Goal: Task Accomplishment & Management: Complete application form

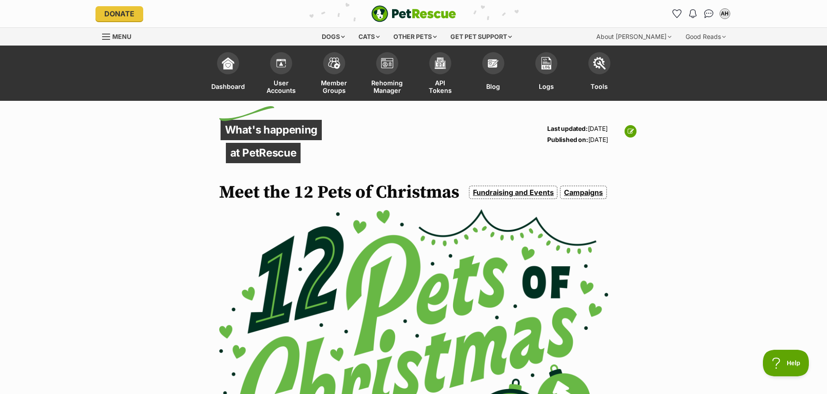
click at [577, 196] on link "Campaigns" at bounding box center [583, 192] width 46 height 13
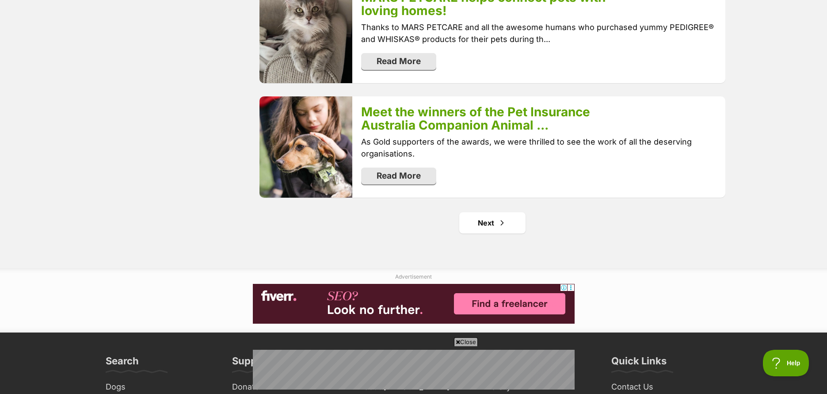
scroll to position [1873, 0]
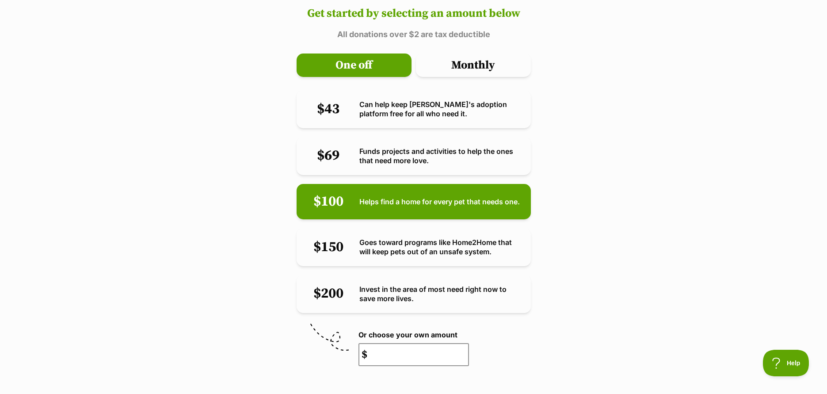
scroll to position [449, 0]
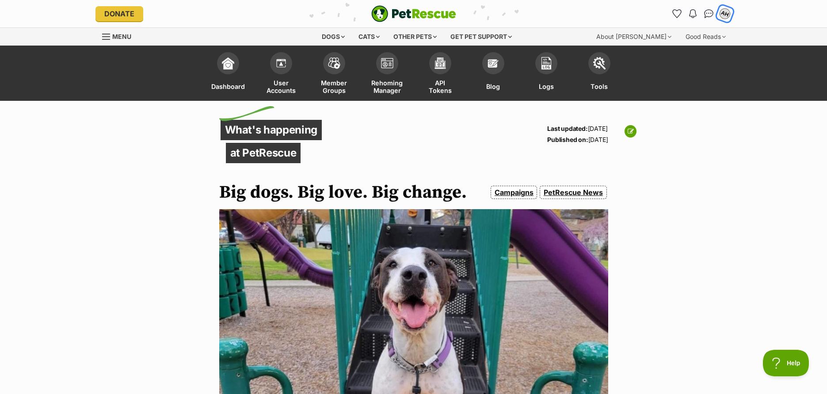
click at [721, 15] on div "AH" at bounding box center [724, 13] width 11 height 11
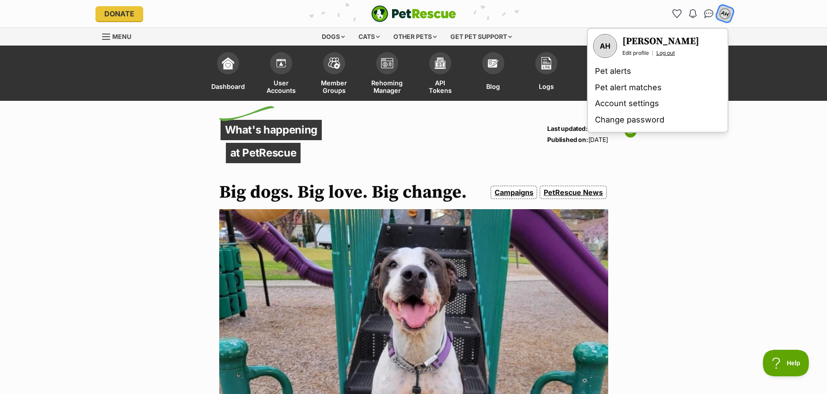
click at [673, 51] on link "Log out" at bounding box center [665, 52] width 19 height 7
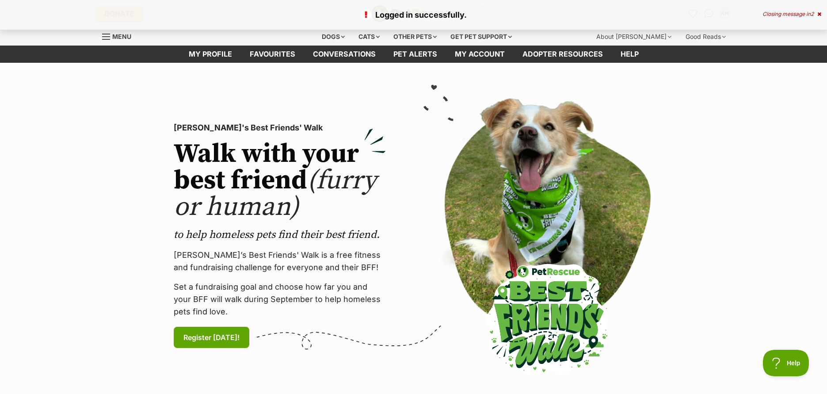
click at [719, 118] on section "[PERSON_NAME]'s Best Friends' Walk Walk with your best friend (furry or human) …" at bounding box center [413, 236] width 827 height 346
click at [819, 13] on icon at bounding box center [819, 13] width 4 height 5
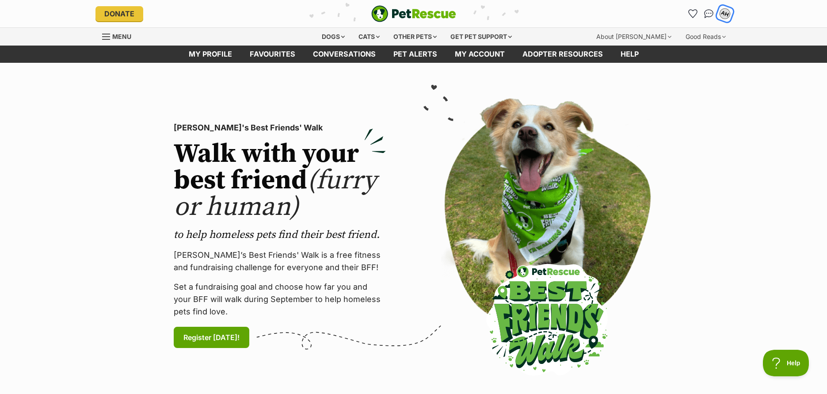
click at [725, 15] on div "AH" at bounding box center [724, 13] width 11 height 11
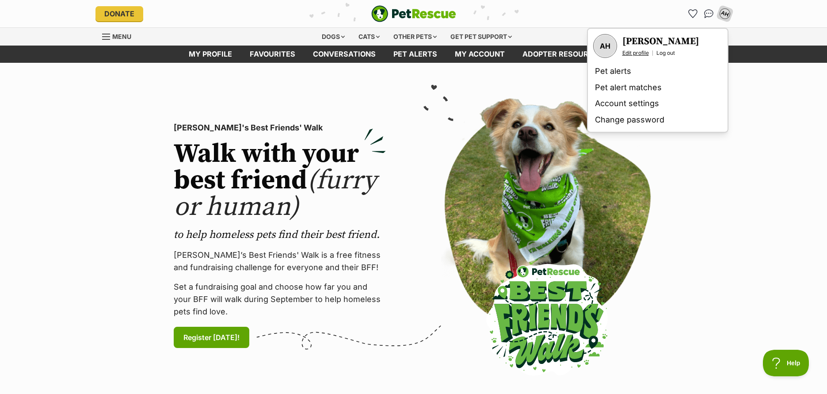
click at [645, 52] on link "Edit profile" at bounding box center [635, 52] width 27 height 7
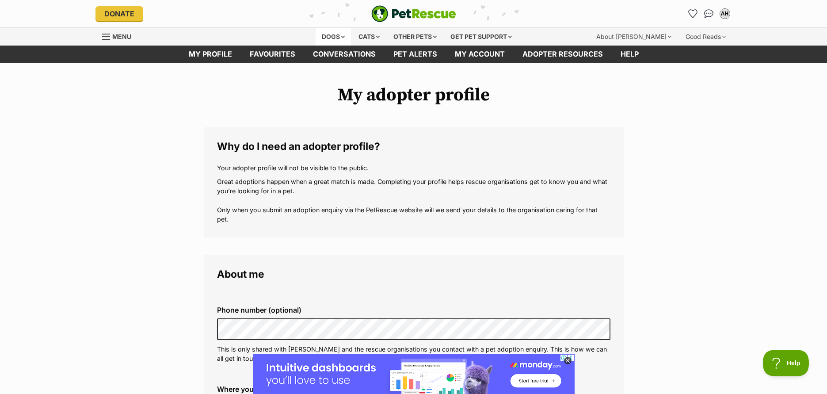
click at [331, 40] on div "Dogs" at bounding box center [333, 37] width 35 height 18
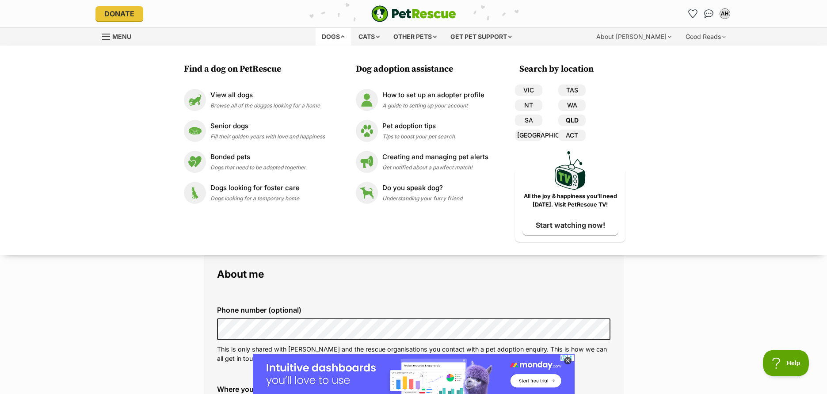
click at [577, 116] on link "QLD" at bounding box center [571, 119] width 27 height 11
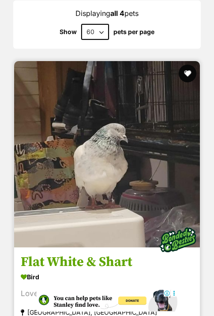
scroll to position [913, 0]
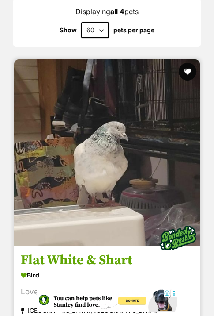
click at [109, 252] on h3 "Flat White & Shart" at bounding box center [107, 260] width 173 height 17
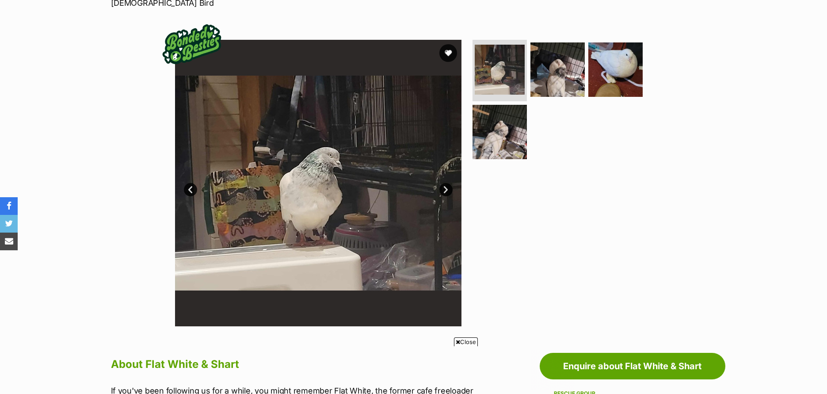
click at [214, 190] on link "Next" at bounding box center [445, 189] width 13 height 13
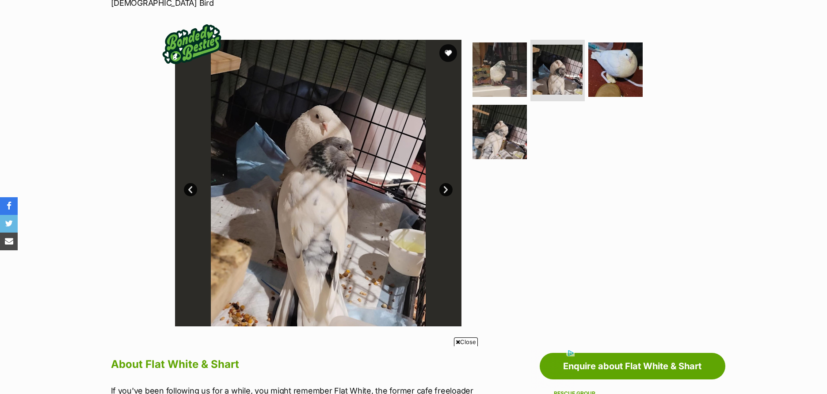
click at [214, 191] on link "Next" at bounding box center [445, 189] width 13 height 13
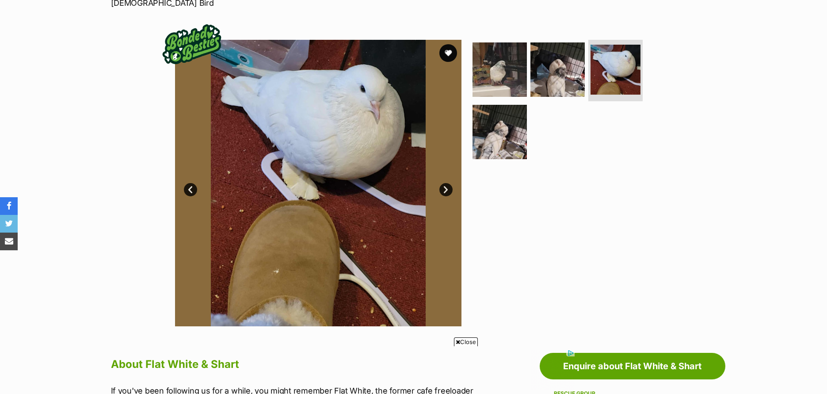
click at [214, 191] on link "Next" at bounding box center [445, 189] width 13 height 13
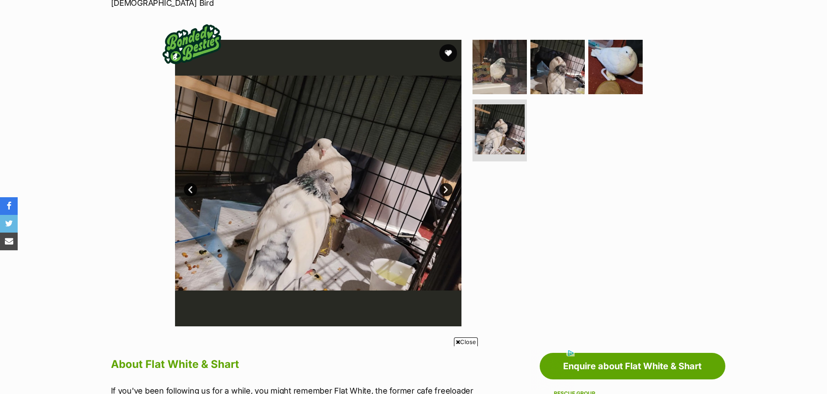
click at [214, 191] on link "Next" at bounding box center [445, 189] width 13 height 13
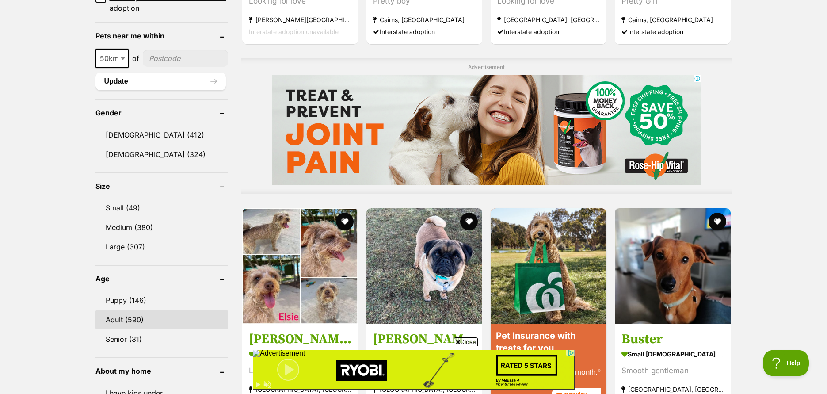
scroll to position [662, 0]
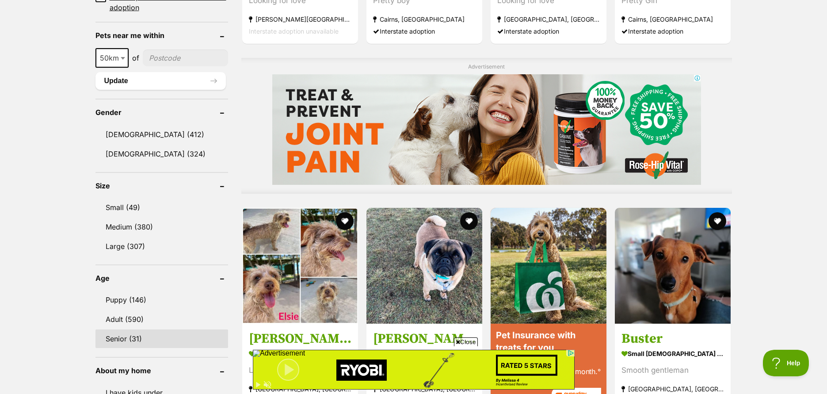
click at [125, 334] on link "Senior (31)" at bounding box center [161, 338] width 133 height 19
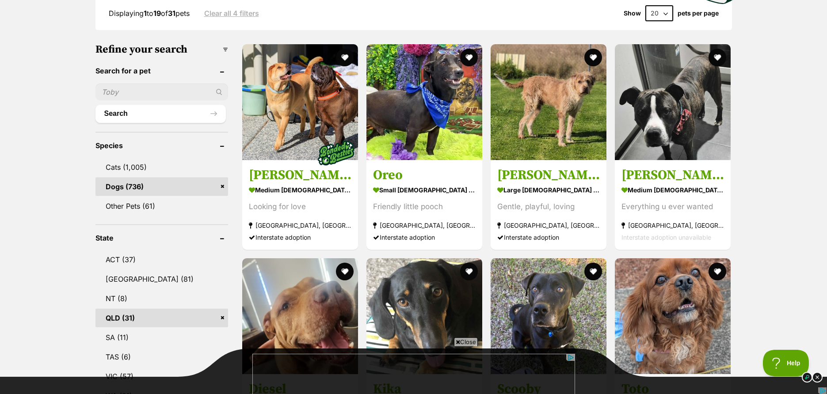
scroll to position [594, 0]
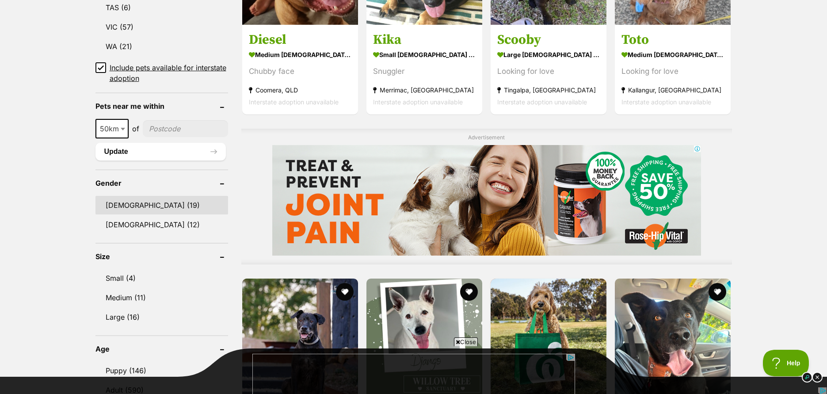
click at [119, 202] on link "Male (19)" at bounding box center [161, 205] width 133 height 19
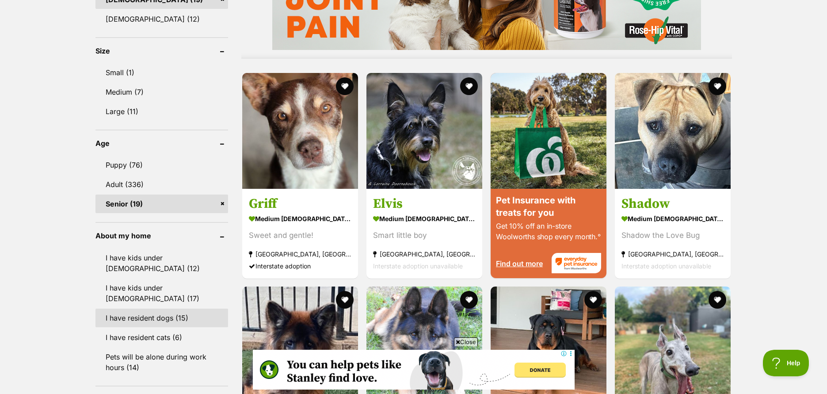
click at [147, 308] on link "I have resident dogs (15)" at bounding box center [161, 317] width 133 height 19
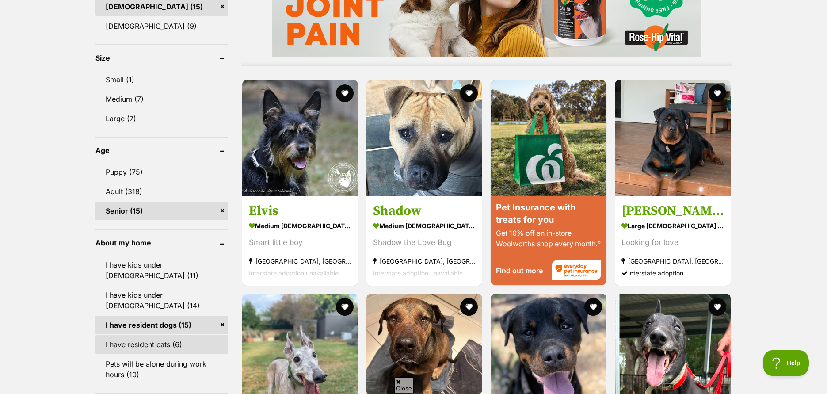
click at [144, 335] on link "I have resident cats (6)" at bounding box center [161, 344] width 133 height 19
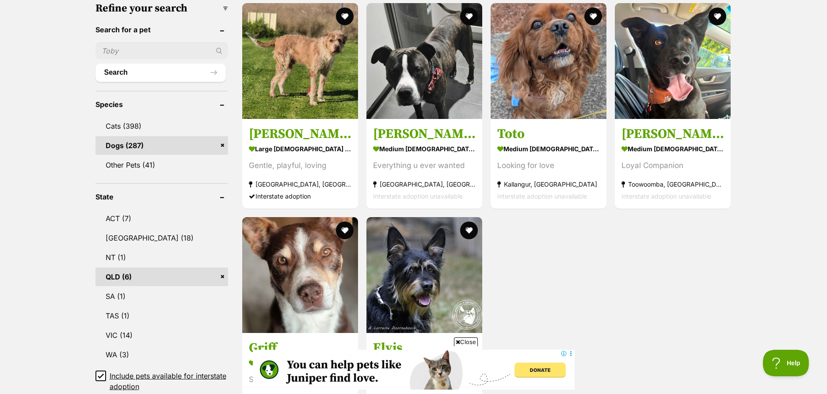
scroll to position [354, 0]
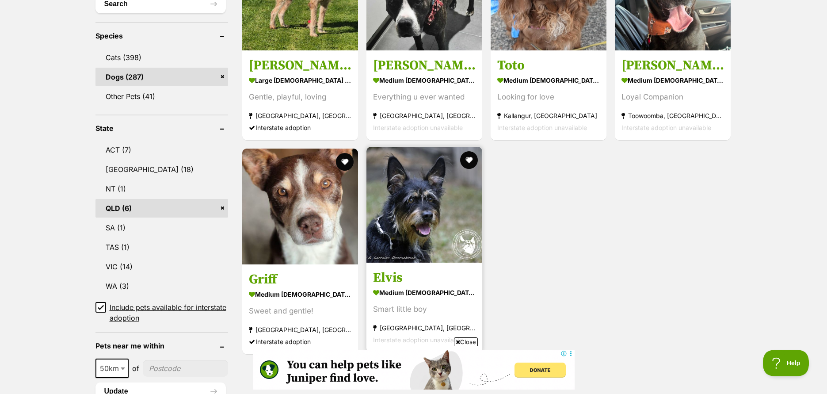
click at [429, 232] on img at bounding box center [424, 205] width 116 height 116
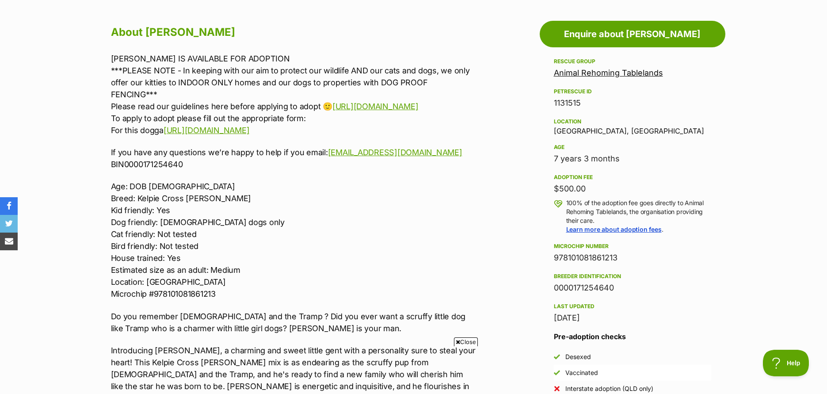
click at [356, 212] on p "Age: DOB 18.06.2018 Breed: Kelpie Cross Jack Russell Kid friendly: Yes Dog frie…" at bounding box center [293, 239] width 365 height 119
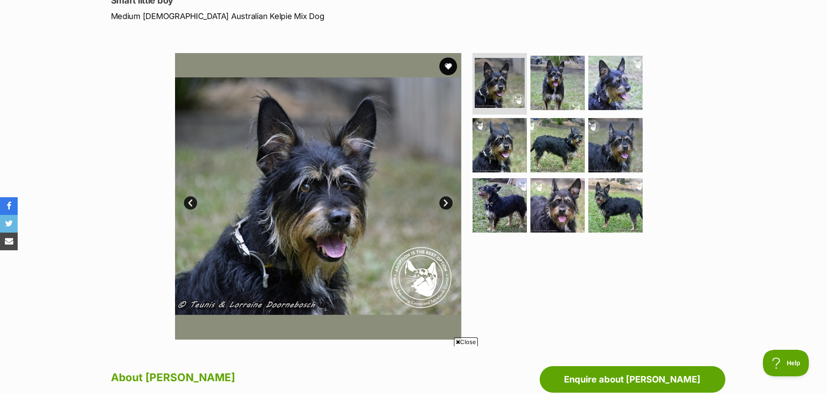
scroll to position [180, 0]
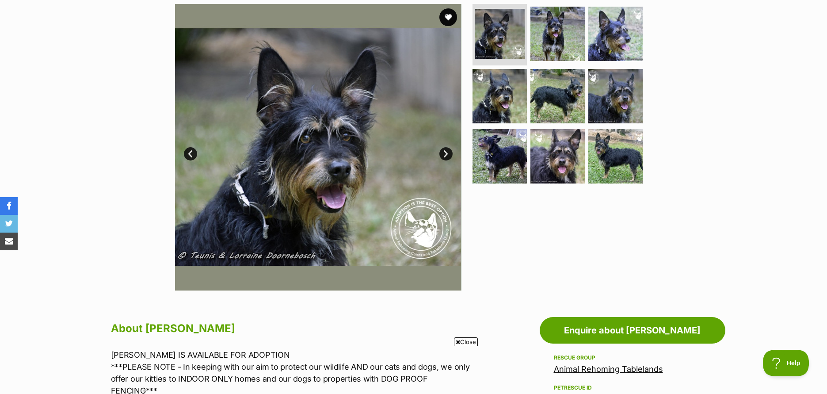
click at [445, 153] on link "Next" at bounding box center [445, 153] width 13 height 13
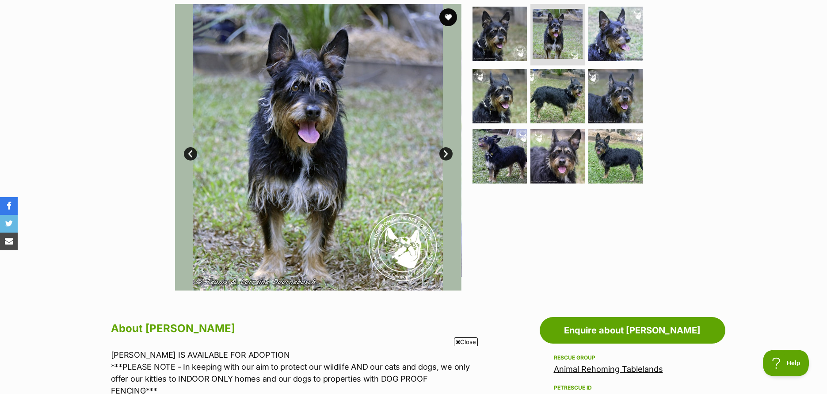
click at [445, 153] on link "Next" at bounding box center [445, 153] width 13 height 13
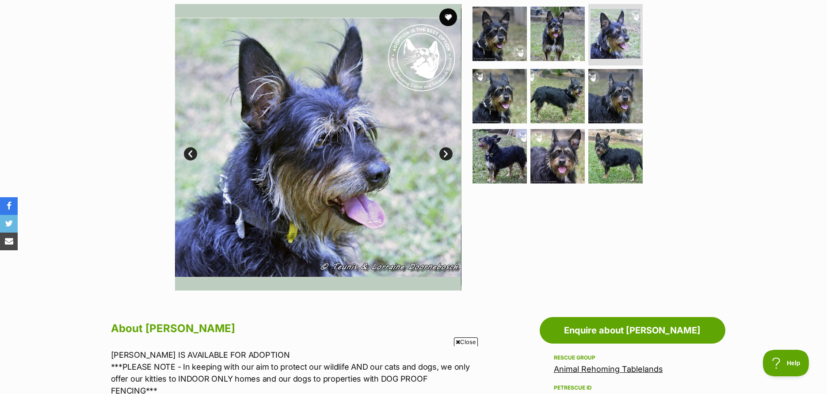
click at [445, 153] on link "Next" at bounding box center [445, 153] width 13 height 13
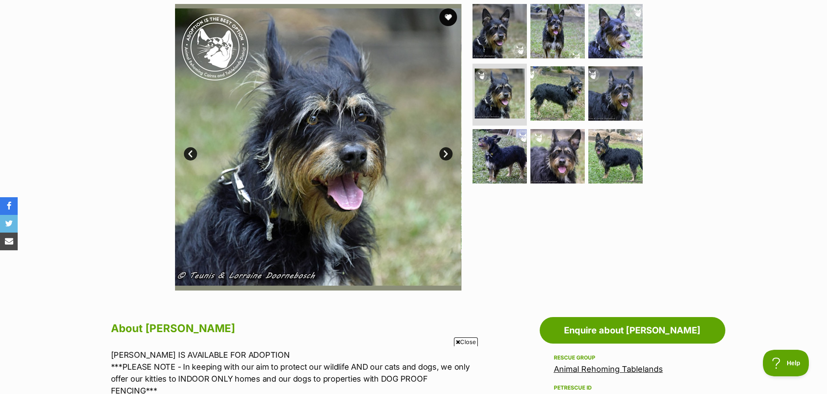
click at [445, 153] on link "Next" at bounding box center [445, 153] width 13 height 13
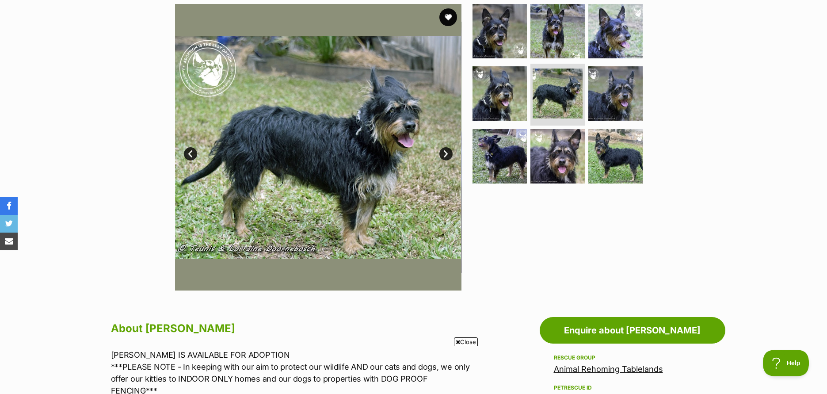
click at [445, 153] on link "Next" at bounding box center [445, 153] width 13 height 13
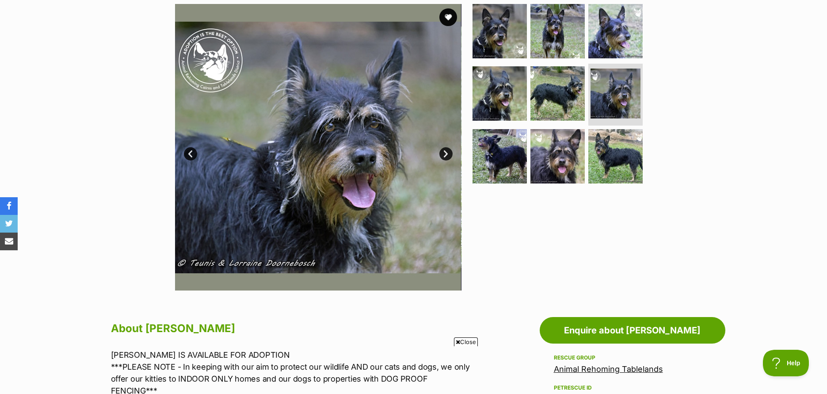
click at [445, 153] on link "Next" at bounding box center [445, 153] width 13 height 13
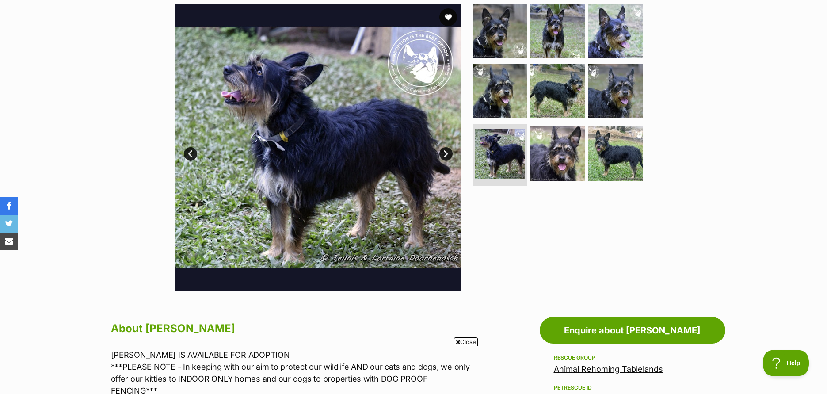
click at [445, 153] on link "Next" at bounding box center [445, 153] width 13 height 13
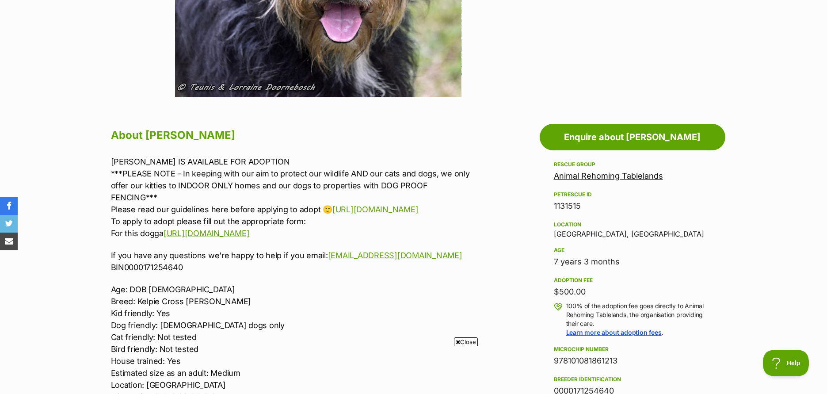
scroll to position [79, 0]
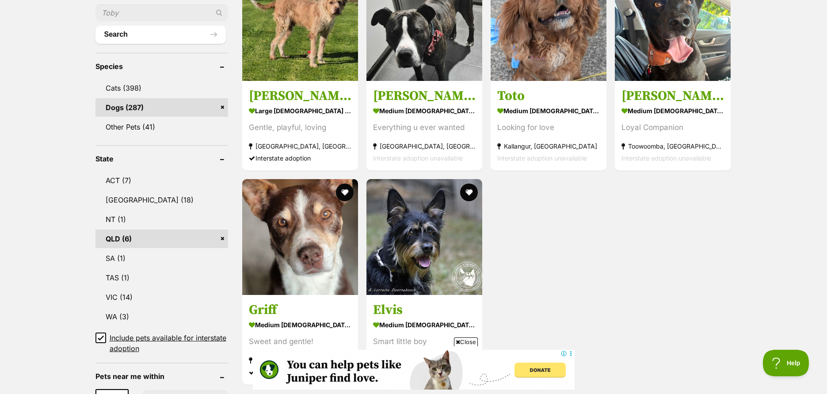
scroll to position [264, 0]
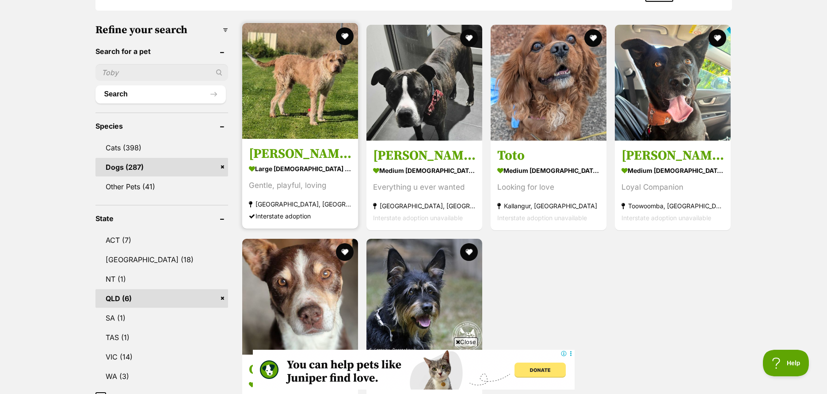
click at [282, 106] on img at bounding box center [300, 81] width 116 height 116
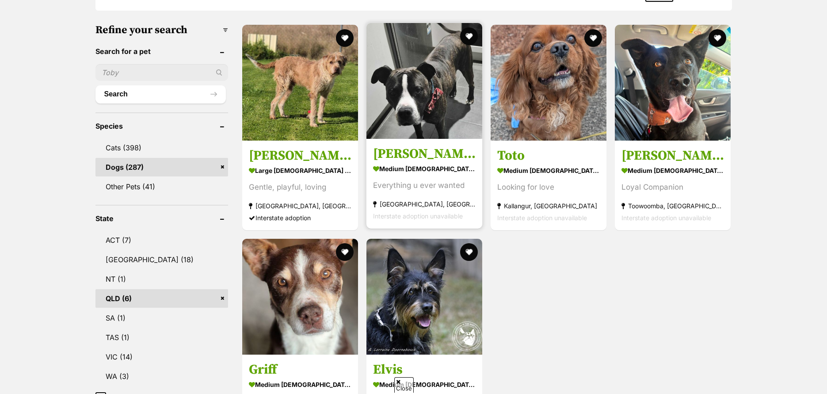
click at [448, 137] on img at bounding box center [424, 81] width 116 height 116
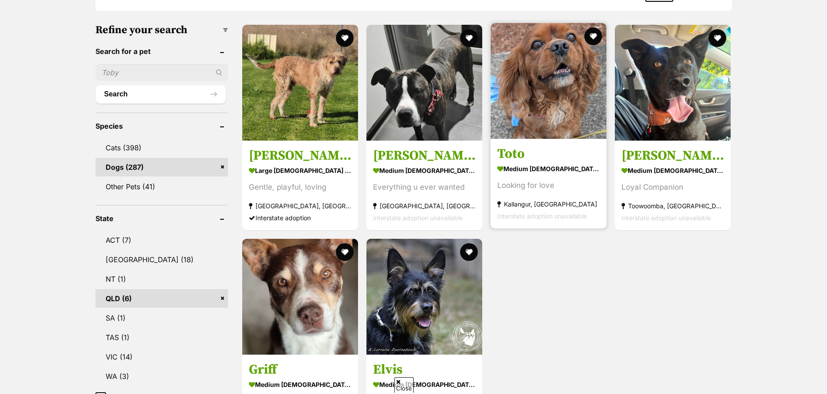
click at [547, 142] on link "Toto medium male Dog Looking for love Kallangur, QLD Interstate adoption unavai…" at bounding box center [549, 184] width 116 height 90
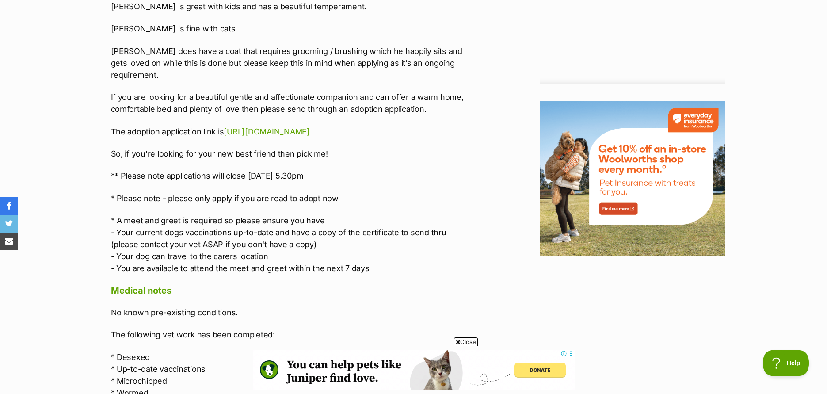
click at [354, 214] on p "* A meet and greet is required so please ensure you have - Your current dogs va…" at bounding box center [293, 244] width 365 height 60
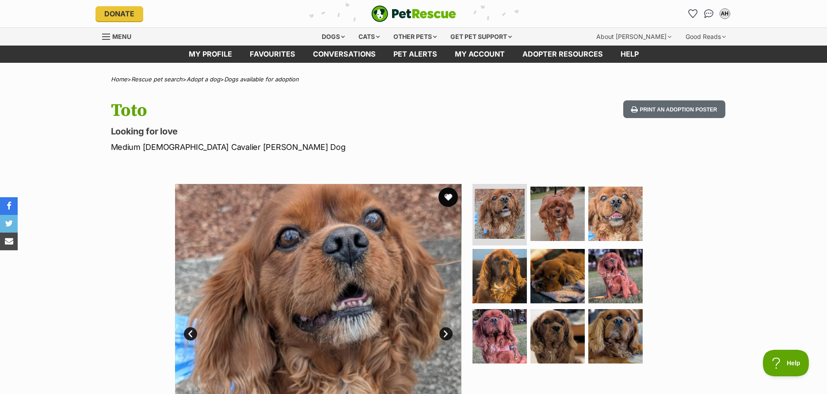
click at [449, 193] on button "favourite" at bounding box center [447, 196] width 19 height 19
click at [476, 55] on link "My account" at bounding box center [480, 54] width 68 height 17
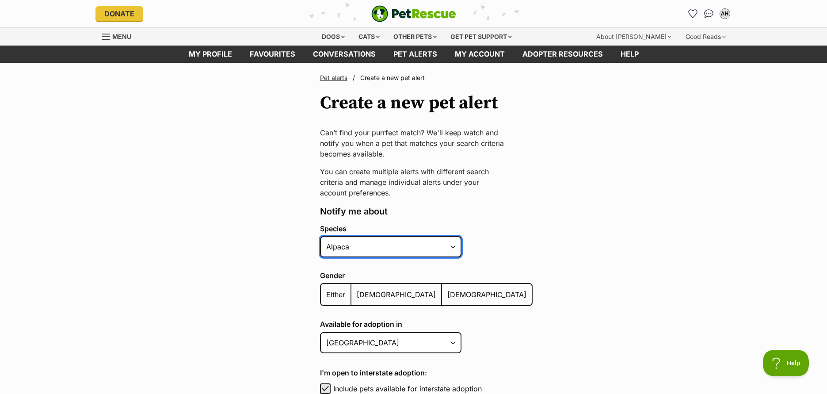
click at [405, 237] on select "Alpaca Bird Cat Chicken Cow Dog Donkey Duck Ferret Fish Goat Goose Guinea Fowl …" at bounding box center [390, 246] width 141 height 21
select select "1"
click at [320, 236] on select "Alpaca Bird Cat Chicken Cow Dog Donkey Duck Ferret Fish Goat Goose Guinea Fowl …" at bounding box center [390, 246] width 141 height 21
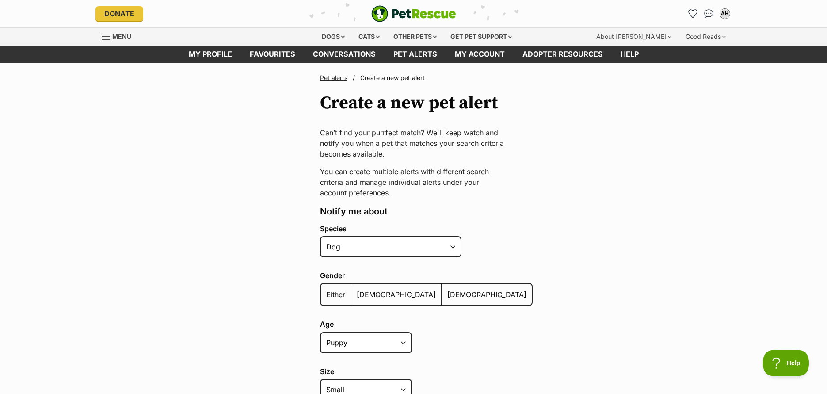
click at [368, 289] on label "[DEMOGRAPHIC_DATA]" at bounding box center [396, 294] width 91 height 21
click at [356, 289] on input "[DEMOGRAPHIC_DATA]" at bounding box center [356, 289] width 0 height 0
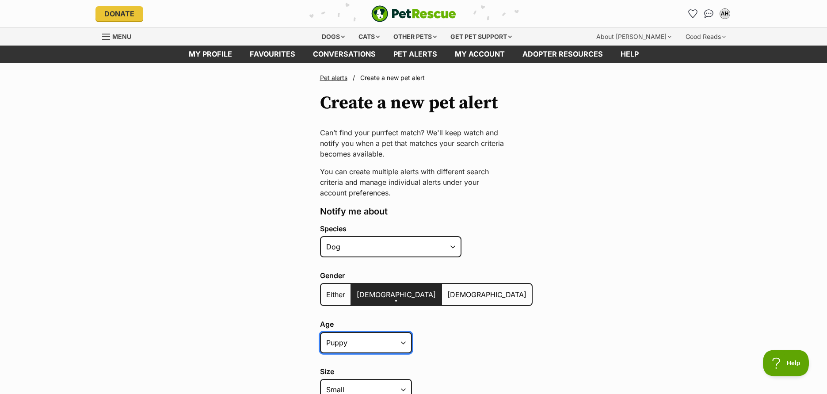
click at [384, 347] on select "Puppy Adult Senior All ages" at bounding box center [366, 342] width 92 height 21
select select "senior"
click at [320, 332] on select "Puppy Adult Senior All ages" at bounding box center [366, 342] width 92 height 21
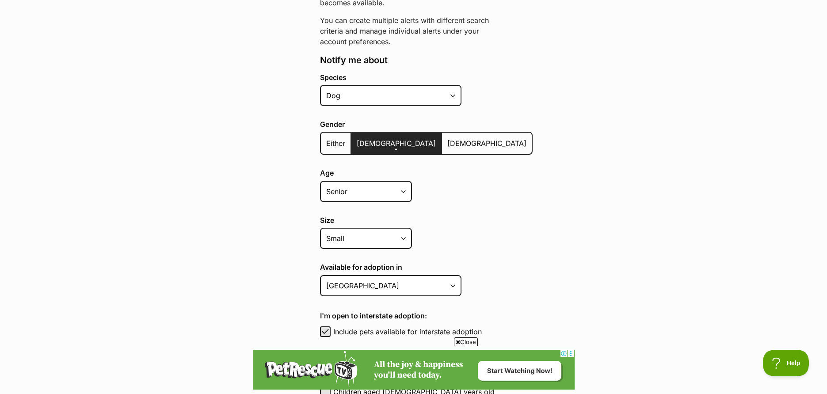
scroll to position [155, 0]
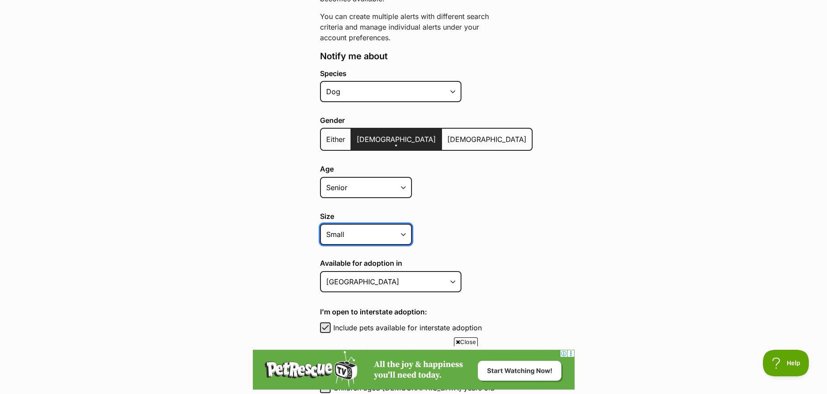
click at [409, 242] on select "Small Medium Large All sizes" at bounding box center [366, 234] width 92 height 21
select select
click at [320, 224] on select "Small Medium Large All sizes" at bounding box center [366, 234] width 92 height 21
click at [470, 239] on div "Size Small Medium Large All sizes" at bounding box center [426, 228] width 213 height 33
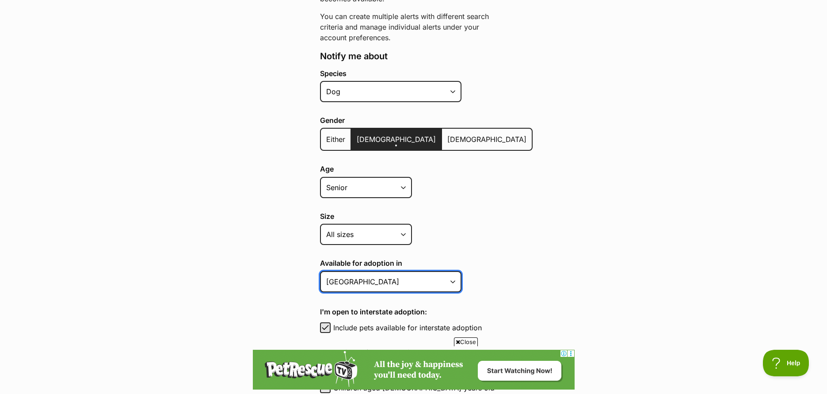
click at [447, 285] on select "Australian Capital Territory New South Wales Northern Territory Queensland Sout…" at bounding box center [390, 281] width 141 height 21
select select "3"
click at [320, 271] on select "Australian Capital Territory New South Wales Northern Territory Queensland Sout…" at bounding box center [390, 281] width 141 height 21
click at [517, 230] on main "Pet alerts / Create a new pet alert Create a new pet alert Can’t find your purr…" at bounding box center [413, 313] width 827 height 810
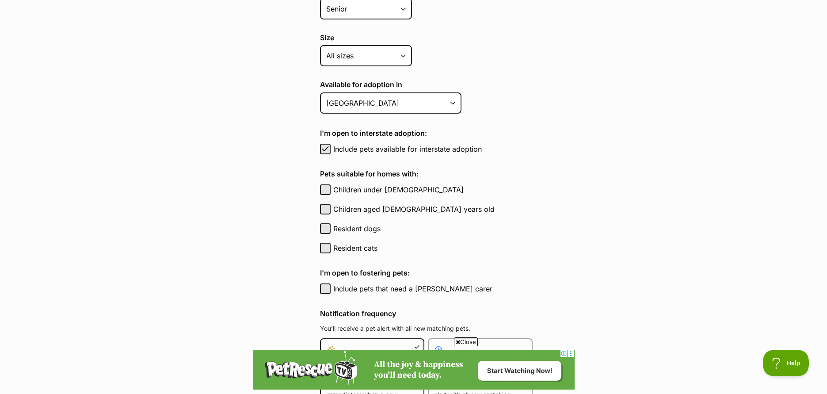
scroll to position [388, 0]
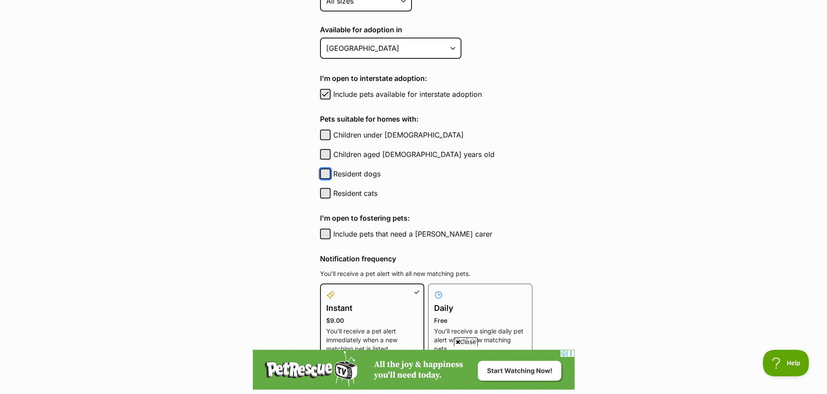
click at [327, 177] on button "Resident dogs" at bounding box center [325, 173] width 11 height 11
checkbox input "true"
click at [327, 192] on button "Resident cats" at bounding box center [325, 193] width 11 height 11
checkbox input "true"
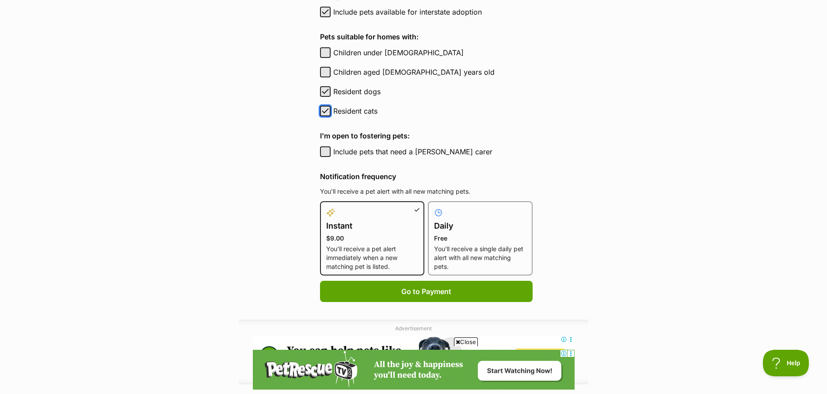
scroll to position [485, 0]
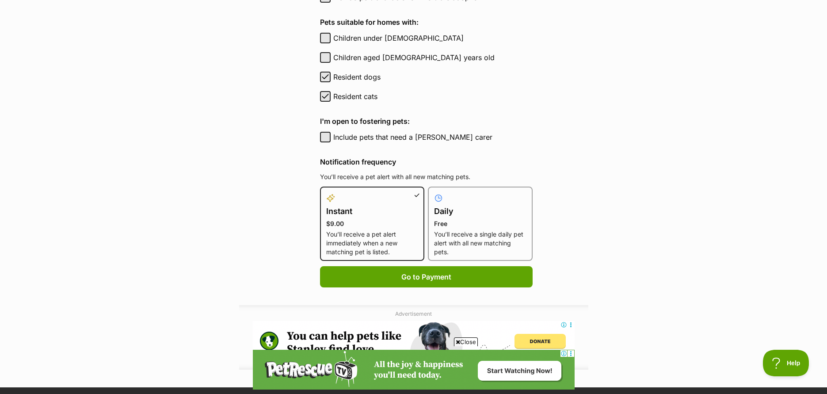
click at [478, 219] on p "Free" at bounding box center [480, 223] width 92 height 9
click at [434, 192] on input "Daily Free You’ll receive a single daily pet alert with all new matching pets." at bounding box center [433, 192] width 0 height 0
radio input "true"
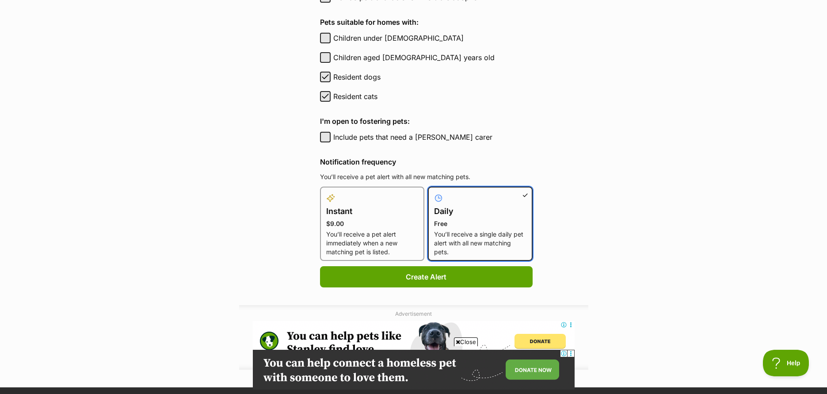
scroll to position [0, 0]
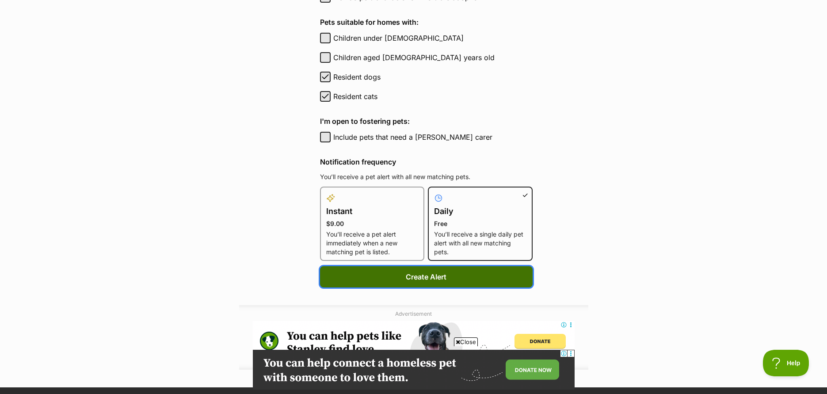
click at [426, 278] on button "Create Alert" at bounding box center [426, 276] width 213 height 21
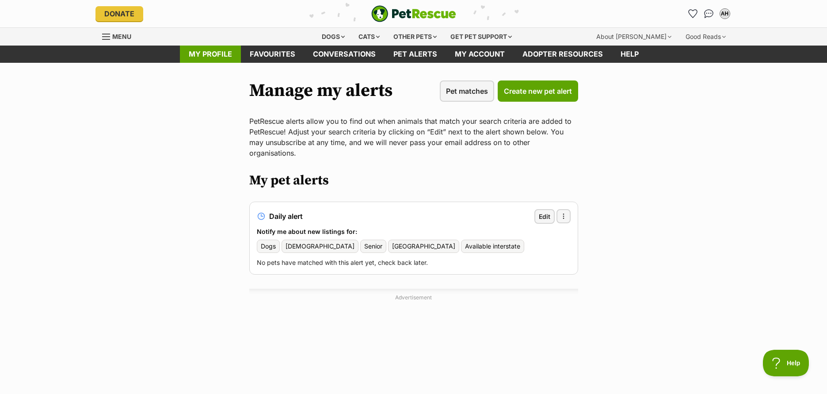
click at [208, 57] on link "My profile" at bounding box center [210, 54] width 61 height 17
